Goal: Information Seeking & Learning: Learn about a topic

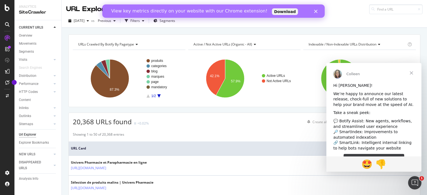
click at [317, 11] on icon "Fermer" at bounding box center [315, 11] width 3 height 3
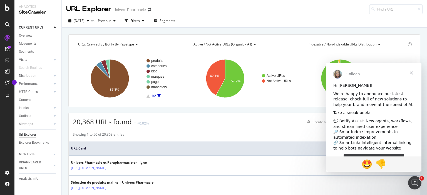
click at [410, 72] on span "Fermer" at bounding box center [411, 73] width 20 height 20
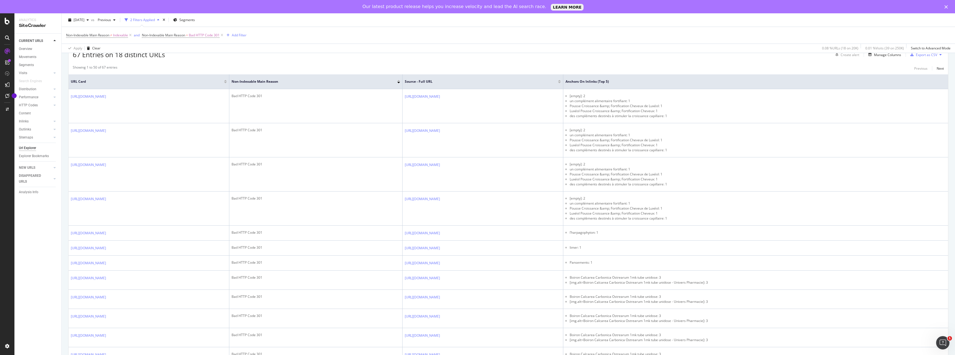
scroll to position [0, 0]
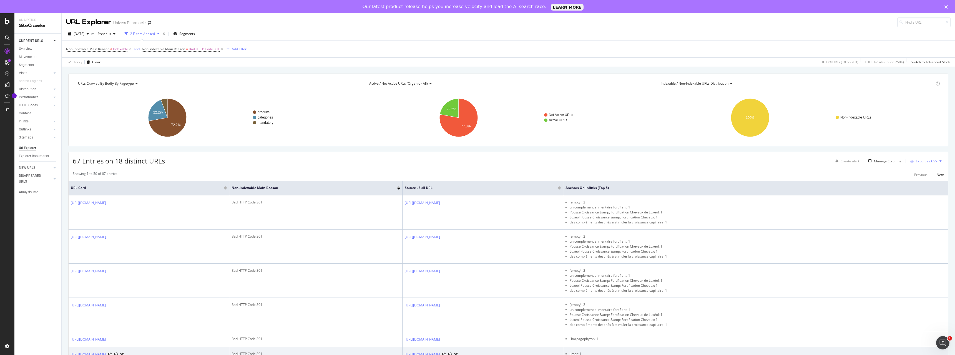
click at [229, 195] on td "https://universpharmacie.fr/3930-univers-lime-a-ongles-saphir.html" at bounding box center [149, 354] width 161 height 15
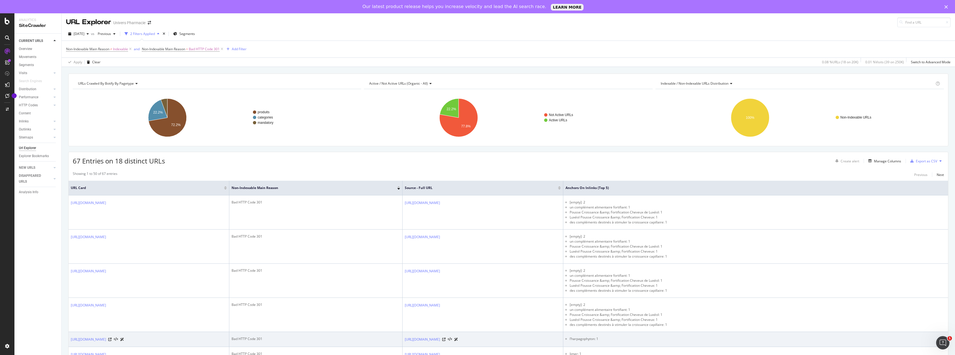
click at [426, 195] on td "l’harpagophyton: 1" at bounding box center [755, 339] width 385 height 15
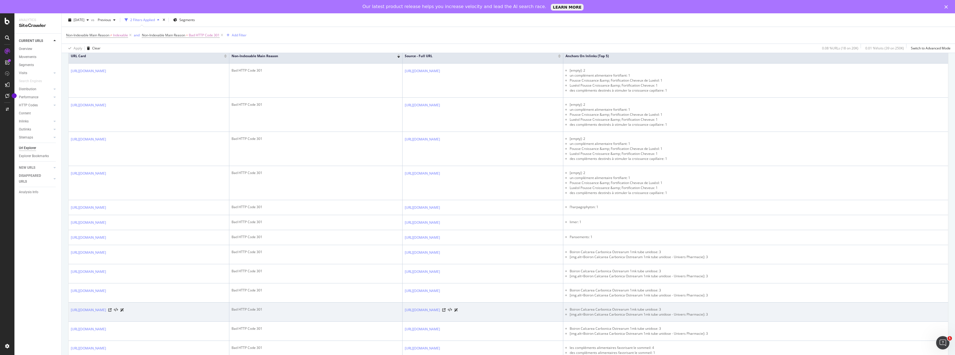
scroll to position [142, 0]
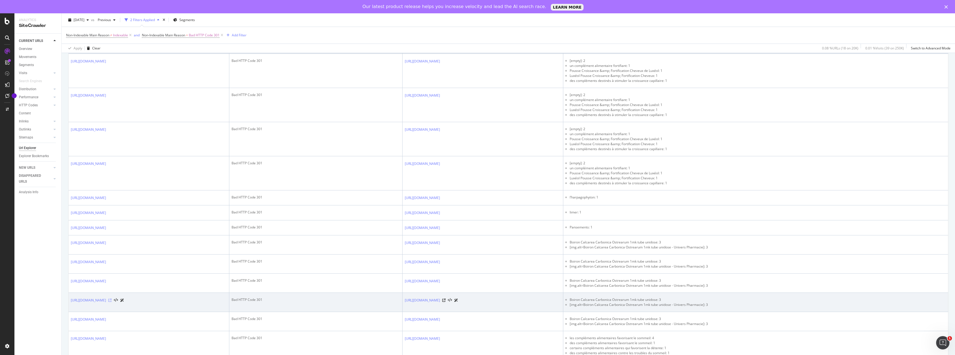
click at [112, 195] on icon at bounding box center [109, 300] width 3 height 3
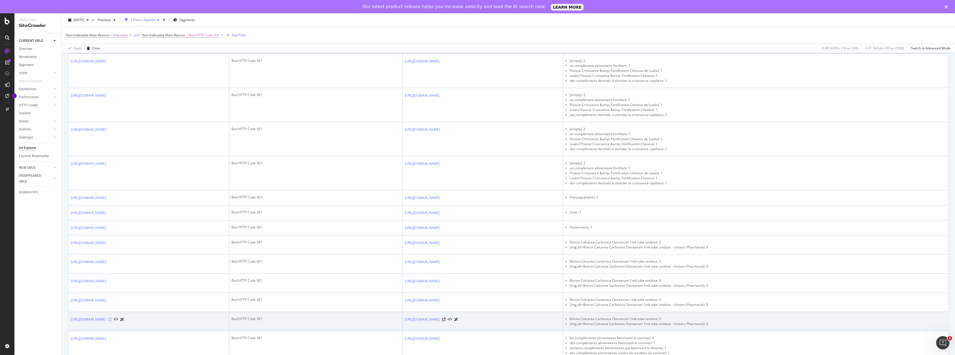
click at [112, 195] on icon at bounding box center [109, 319] width 3 height 3
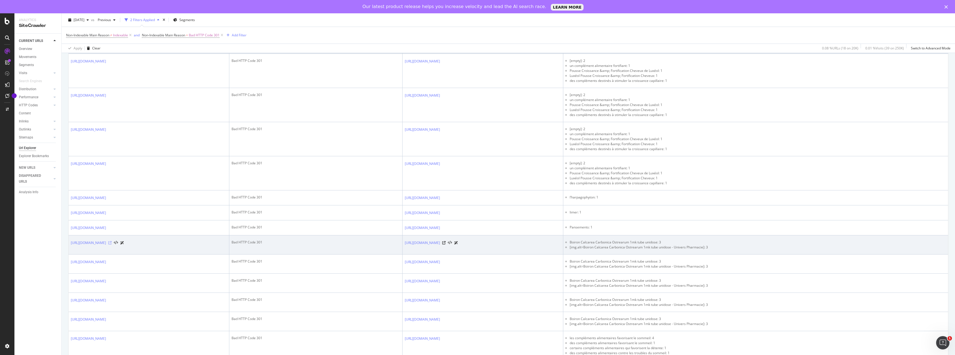
click at [112, 195] on icon at bounding box center [109, 242] width 3 height 3
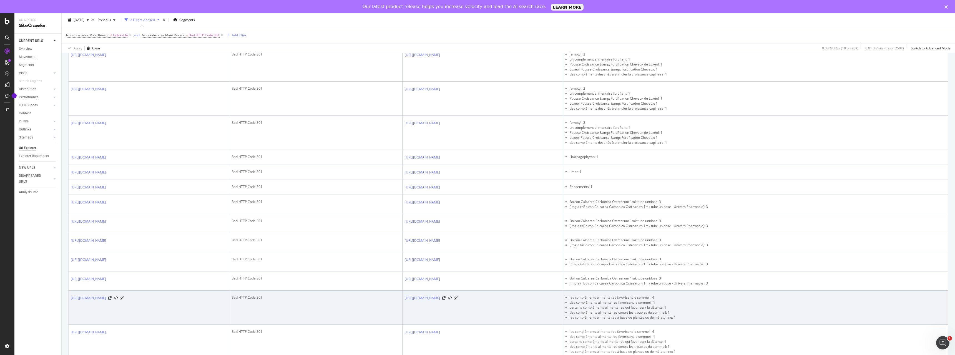
scroll to position [199, 0]
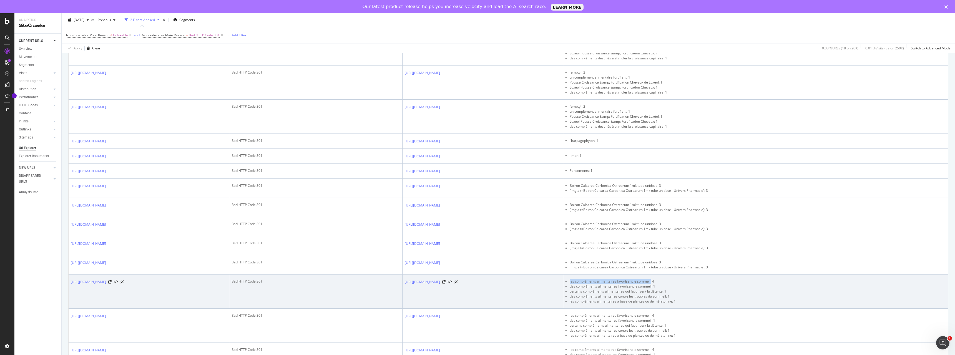
drag, startPoint x: 700, startPoint y: 285, endPoint x: 781, endPoint y: 286, distance: 80.8
click at [426, 195] on li "les compléments alimentaires favorisant le sommeil: 4" at bounding box center [758, 281] width 376 height 5
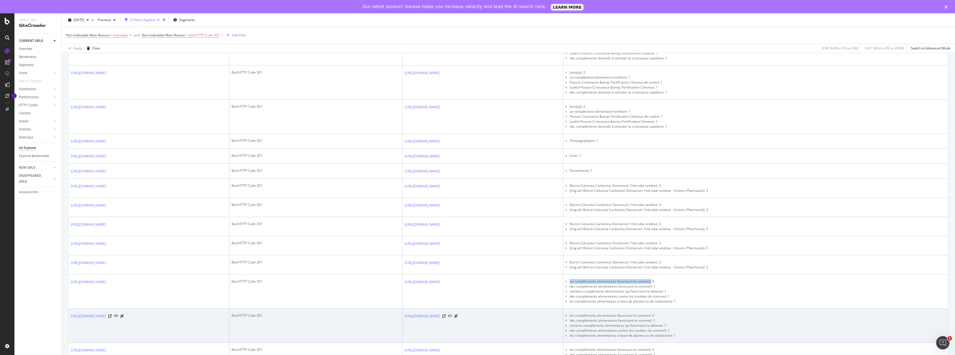
copy li "les compléments alimentaires favorisant le sommeil:"
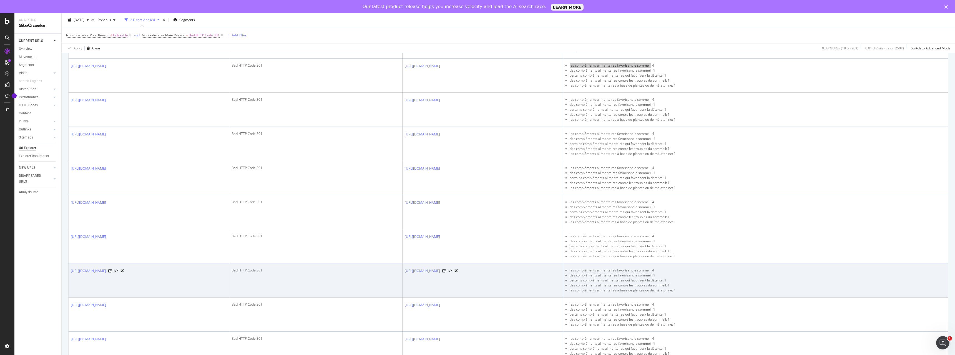
scroll to position [425, 0]
